Goal: Task Accomplishment & Management: Use online tool/utility

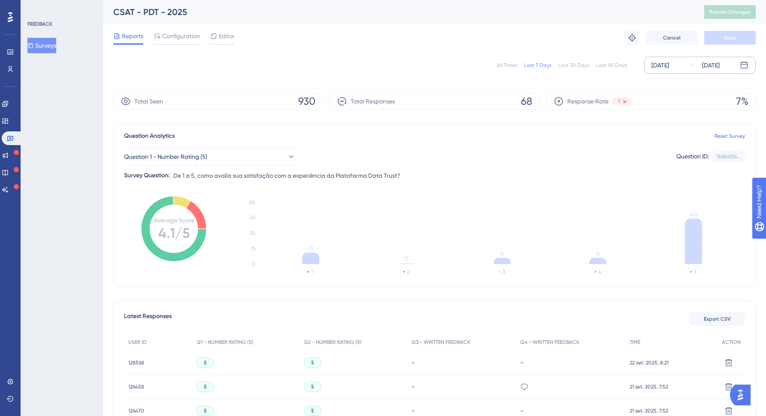
click at [693, 65] on div "✨ Save My Spot!✨" at bounding box center [387, 191] width 772 height 422
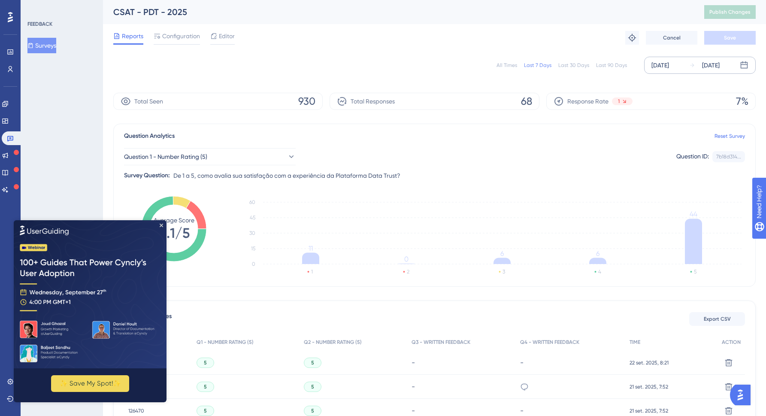
click at [682, 60] on div "[DATE] [DATE]" at bounding box center [700, 65] width 112 height 17
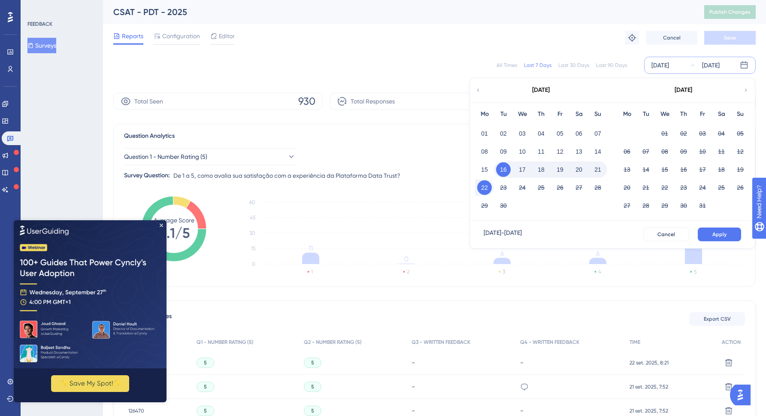
click at [238, 65] on div "All Times Last 7 Days Last 30 Days Last 90 Days [DATE] [DATE] [DATE] Mo Tu We T…" at bounding box center [434, 65] width 642 height 17
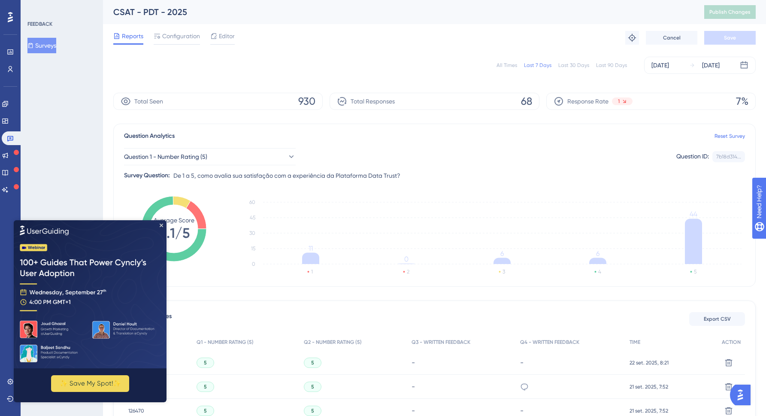
click at [53, 44] on button "Surveys" at bounding box center [41, 45] width 29 height 15
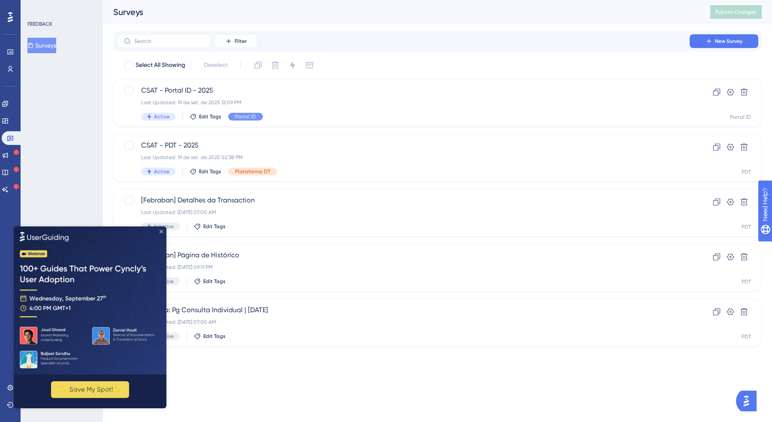
click at [160, 230] on icon "Close Preview" at bounding box center [161, 231] width 3 height 3
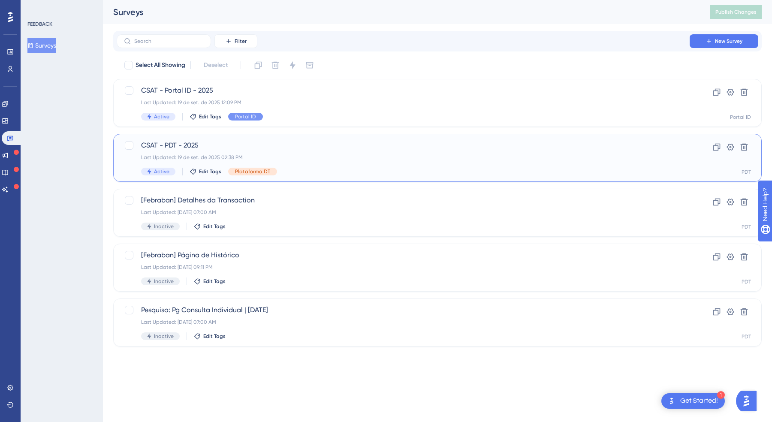
click at [245, 146] on span "CSAT - PDT - 2025" at bounding box center [403, 145] width 524 height 10
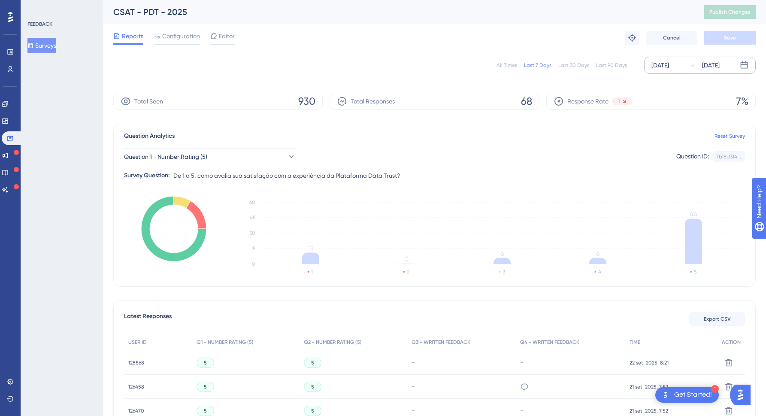
click at [694, 59] on div "[DATE] [DATE]" at bounding box center [700, 65] width 112 height 17
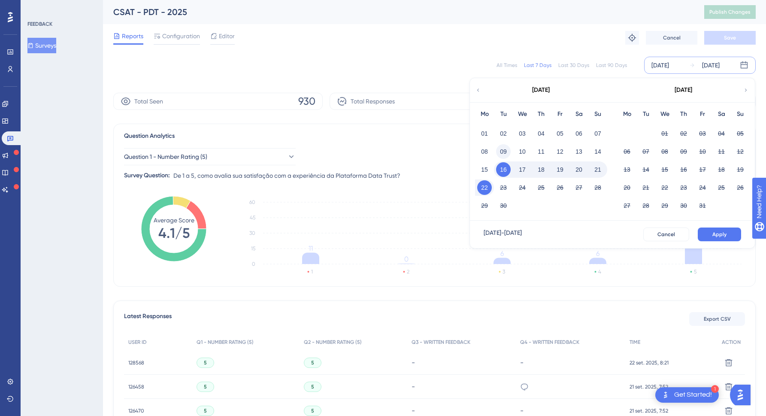
click at [496, 151] on button "09" at bounding box center [503, 151] width 15 height 15
click at [723, 235] on span "Apply" at bounding box center [719, 234] width 14 height 7
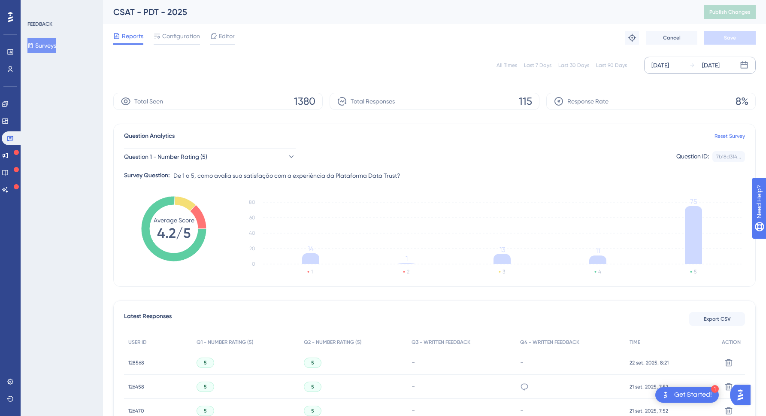
click at [669, 66] on div "[DATE]" at bounding box center [660, 65] width 18 height 10
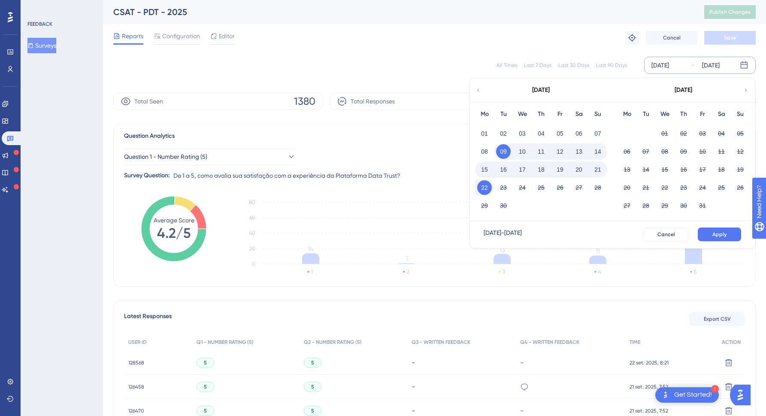
click at [416, 195] on icon "1 2 3 4 5 0 20 40 60 80 14 1 13 11 75" at bounding box center [489, 237] width 511 height 86
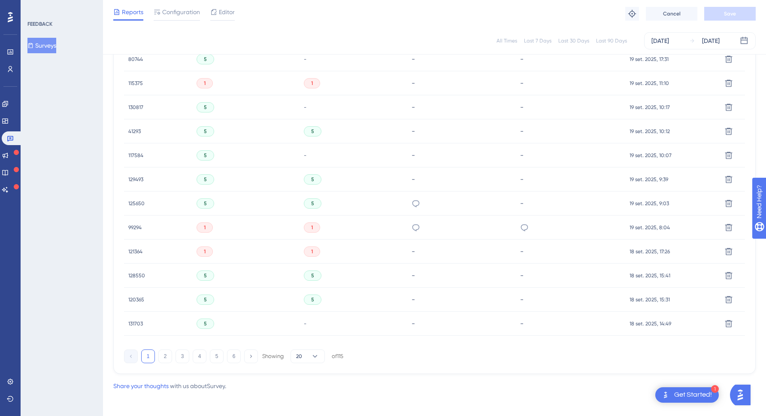
scroll to position [495, 0]
click at [312, 351] on icon at bounding box center [315, 353] width 9 height 9
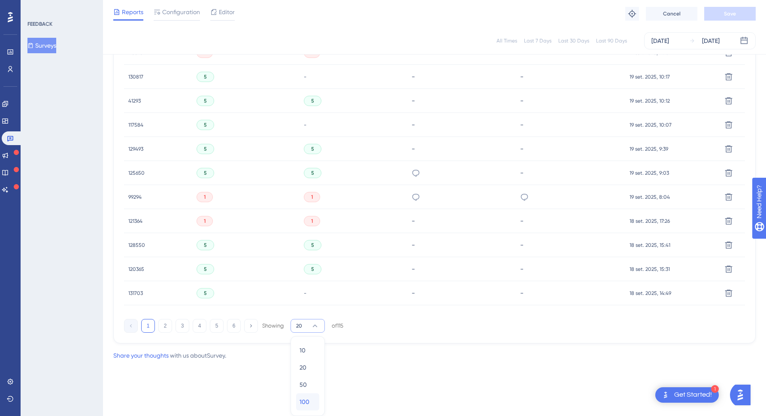
click at [310, 402] on div "100 100" at bounding box center [307, 401] width 16 height 17
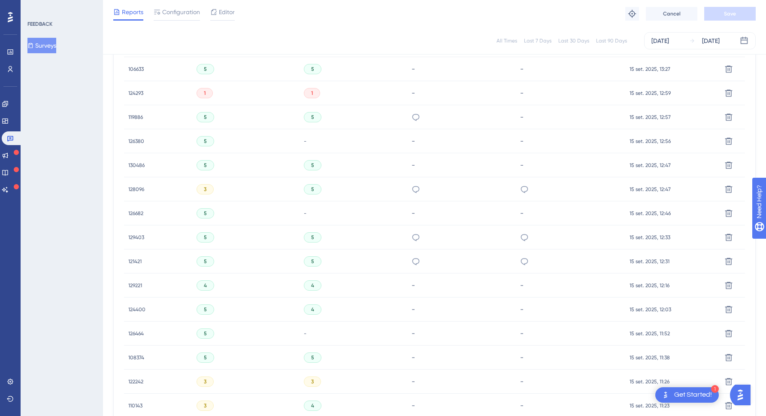
scroll to position [2417, 0]
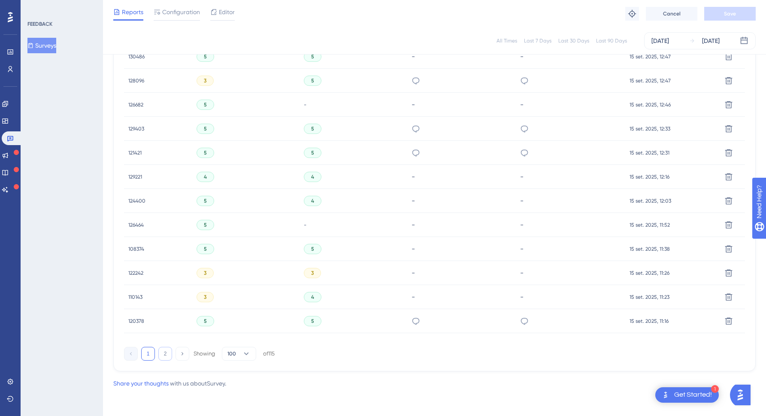
click at [164, 354] on button "2" at bounding box center [165, 354] width 14 height 14
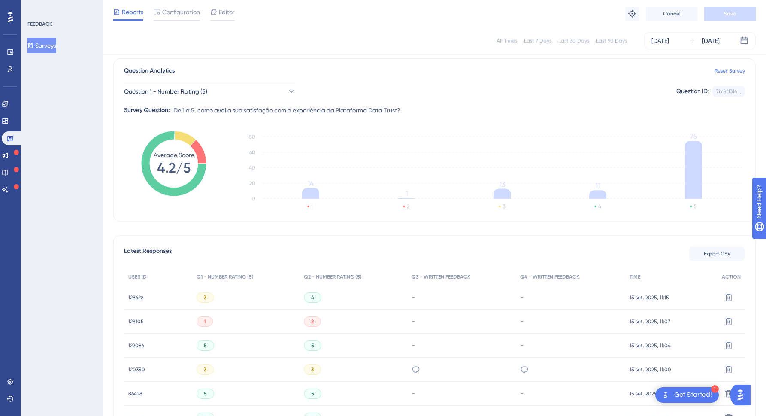
scroll to position [0, 0]
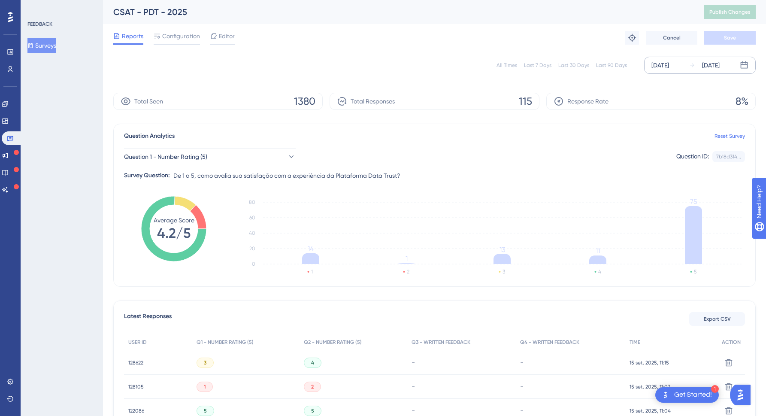
click at [702, 64] on div "[DATE]" at bounding box center [711, 65] width 18 height 10
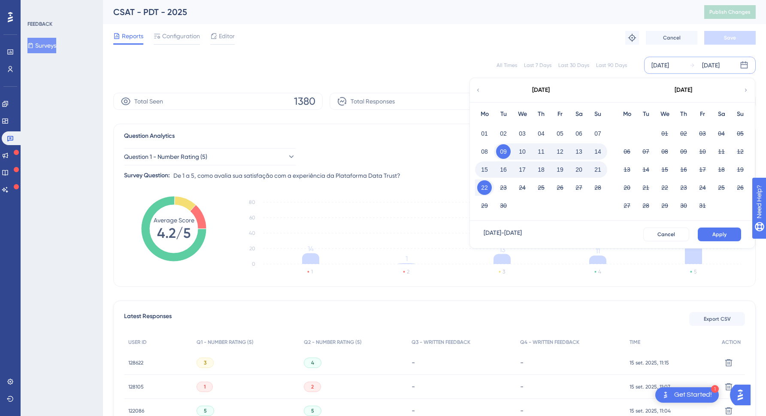
click at [486, 171] on button "15" at bounding box center [484, 169] width 15 height 15
click at [726, 234] on span "Apply" at bounding box center [719, 234] width 14 height 7
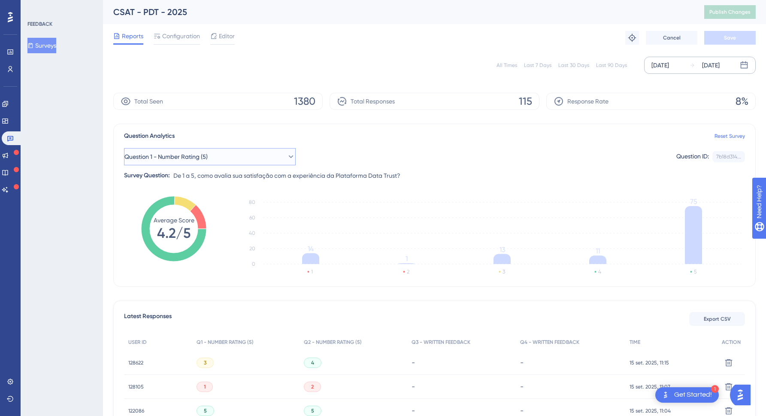
click at [208, 158] on span "Question 1 - Number Rating (5)" at bounding box center [165, 156] width 83 height 10
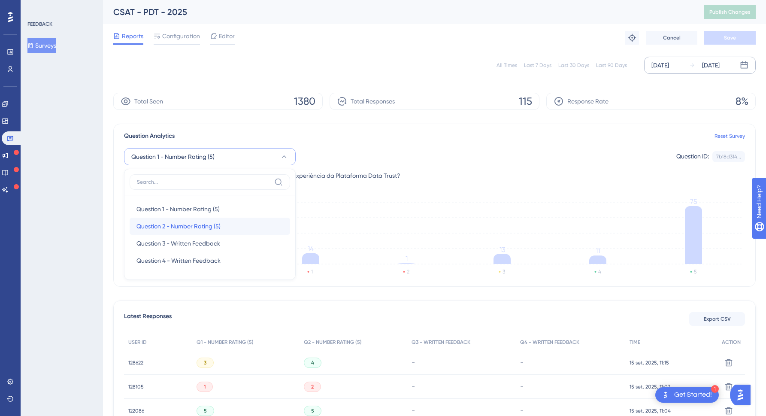
click at [191, 229] on span "Question 2 - Number Rating (5)" at bounding box center [178, 226] width 84 height 10
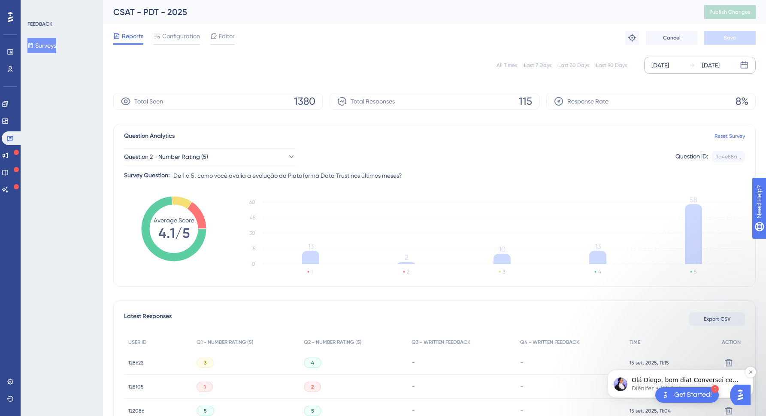
click at [638, 388] on p "Diênifer • Há 4min" at bounding box center [687, 388] width 111 height 8
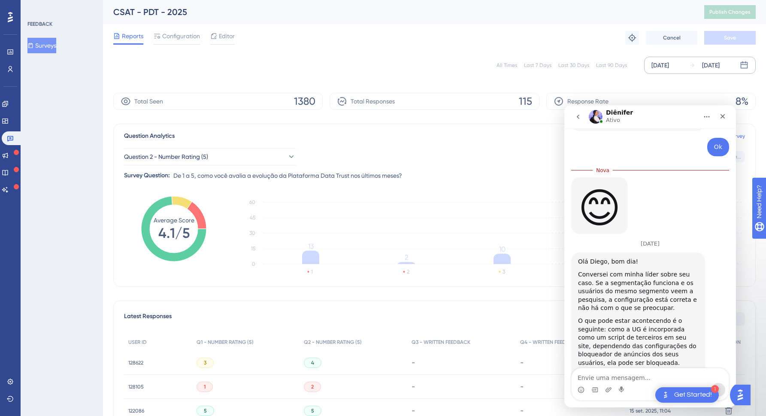
scroll to position [1097, 0]
click at [624, 369] on link "artigo" at bounding box center [623, 372] width 18 height 7
click at [726, 115] on icon "Fechar" at bounding box center [722, 116] width 7 height 7
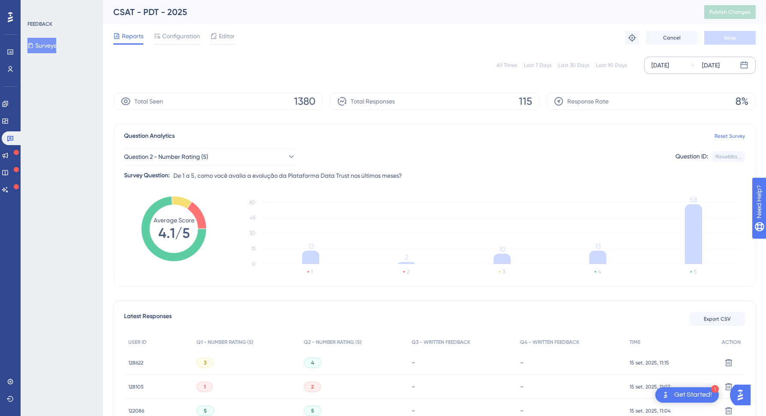
scroll to position [1083, 0]
